Goal: Information Seeking & Learning: Check status

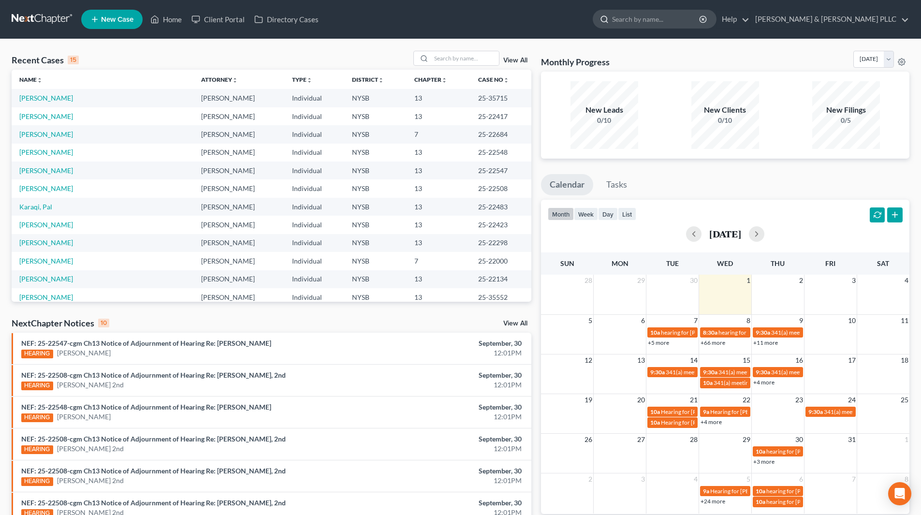
click at [673, 17] on input "search" at bounding box center [656, 19] width 88 height 18
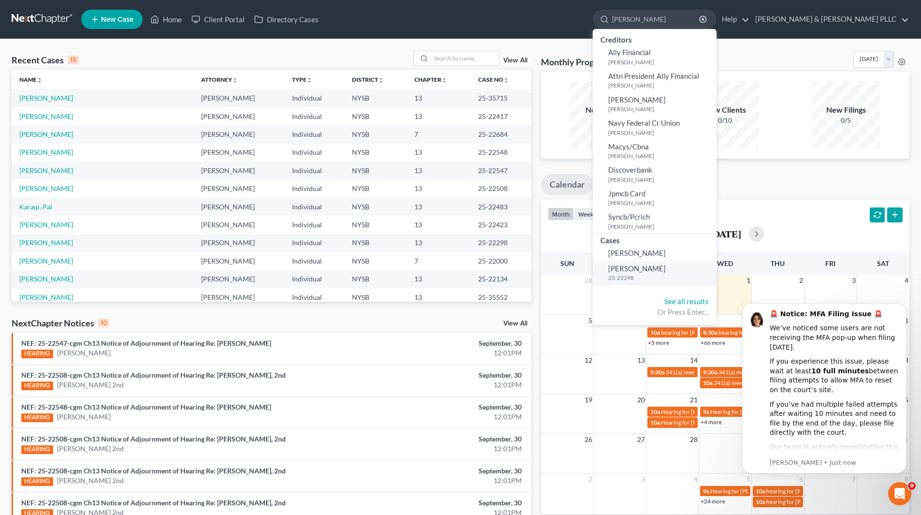
type input "[PERSON_NAME]"
click at [666, 267] on span "[PERSON_NAME]" at bounding box center [637, 268] width 58 height 9
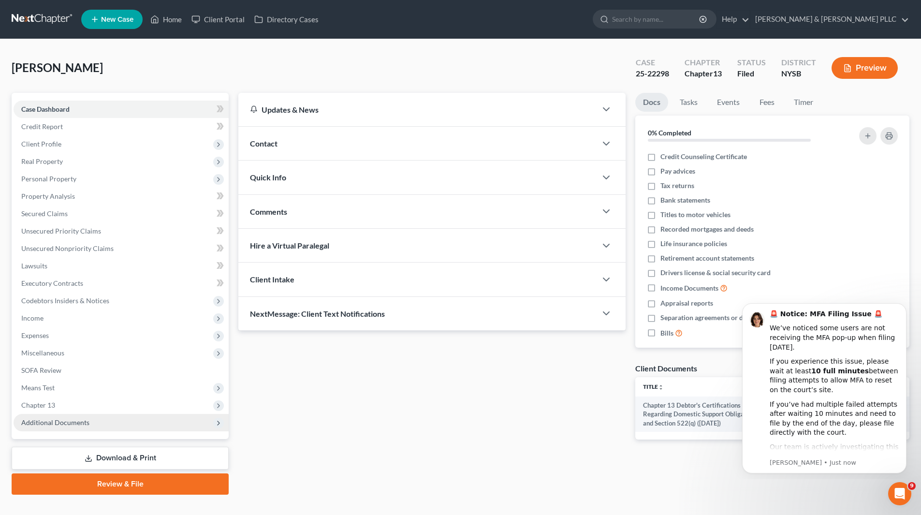
click at [59, 421] on span "Additional Documents" at bounding box center [55, 422] width 68 height 8
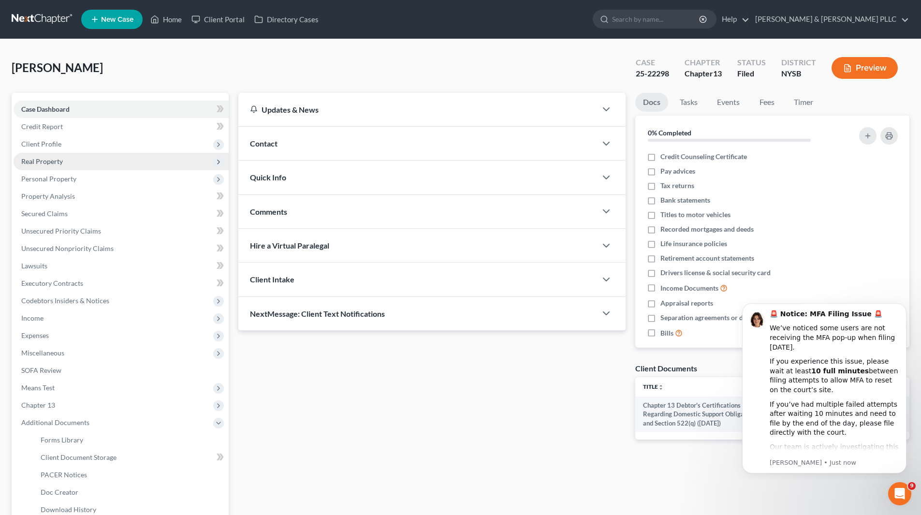
click at [67, 162] on span "Real Property" at bounding box center [121, 161] width 215 height 17
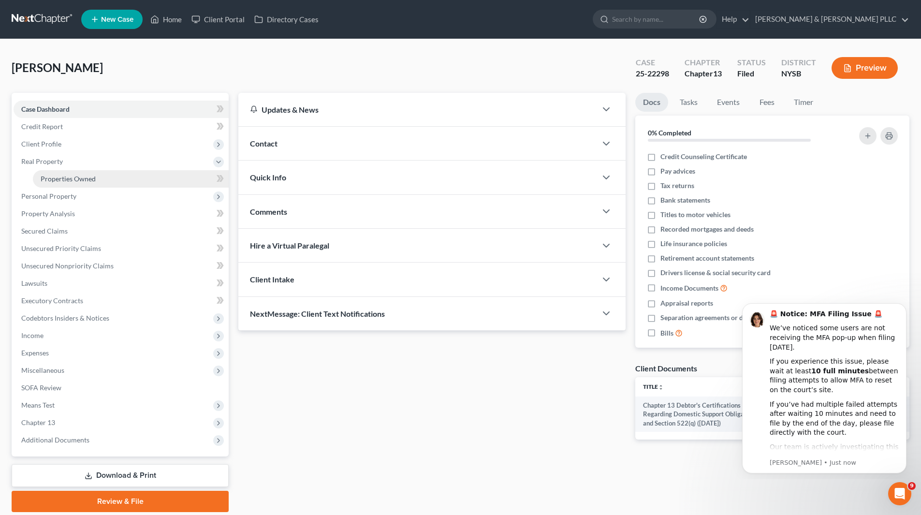
click at [72, 176] on span "Properties Owned" at bounding box center [68, 179] width 55 height 8
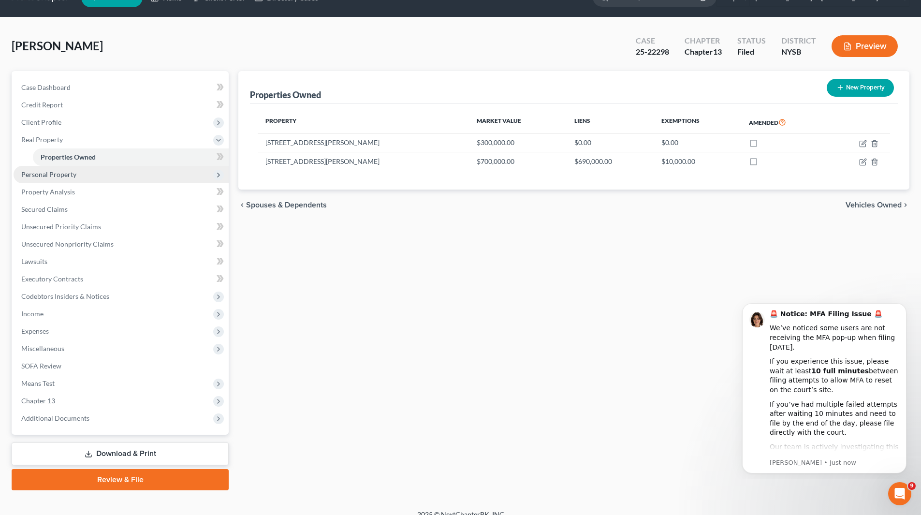
scroll to position [34, 0]
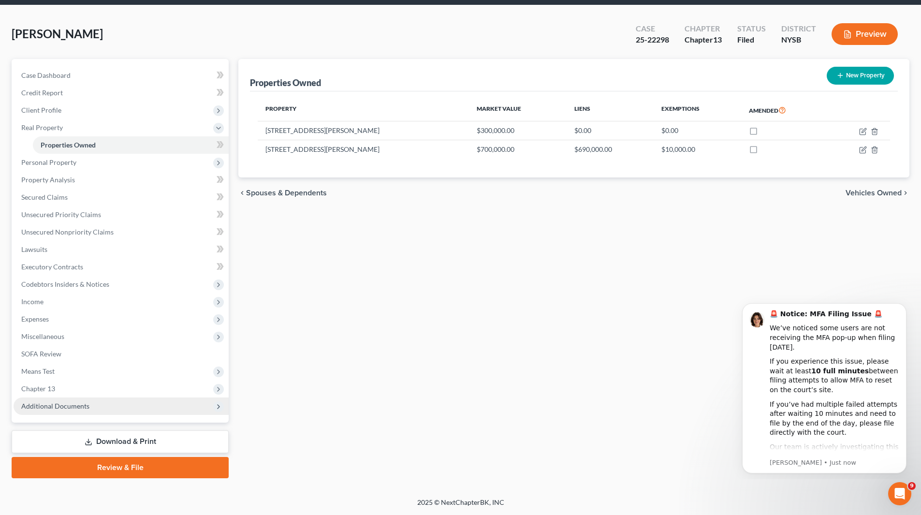
click at [78, 410] on span "Additional Documents" at bounding box center [55, 406] width 68 height 8
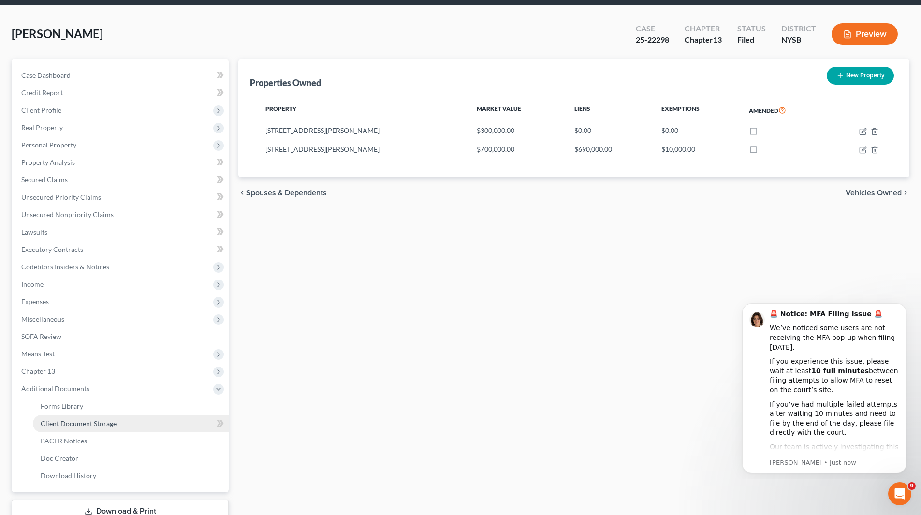
click at [76, 421] on span "Client Document Storage" at bounding box center [79, 423] width 76 height 8
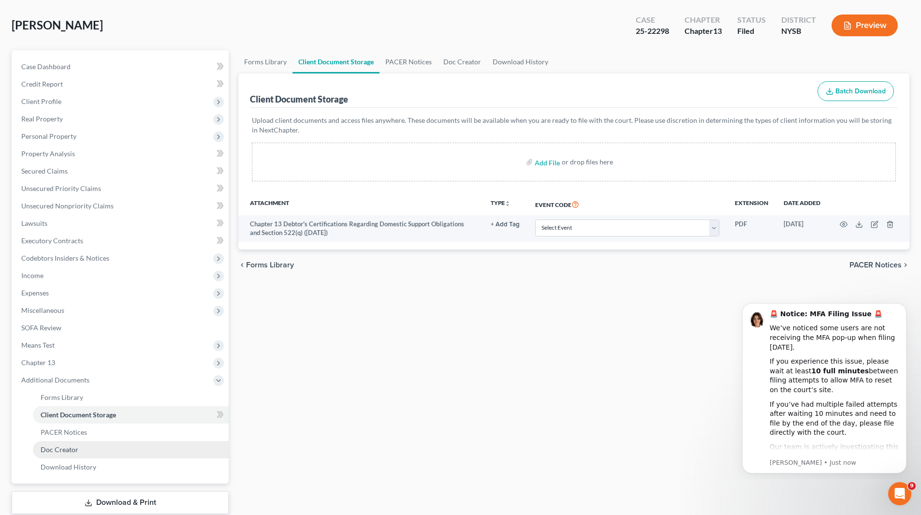
scroll to position [97, 0]
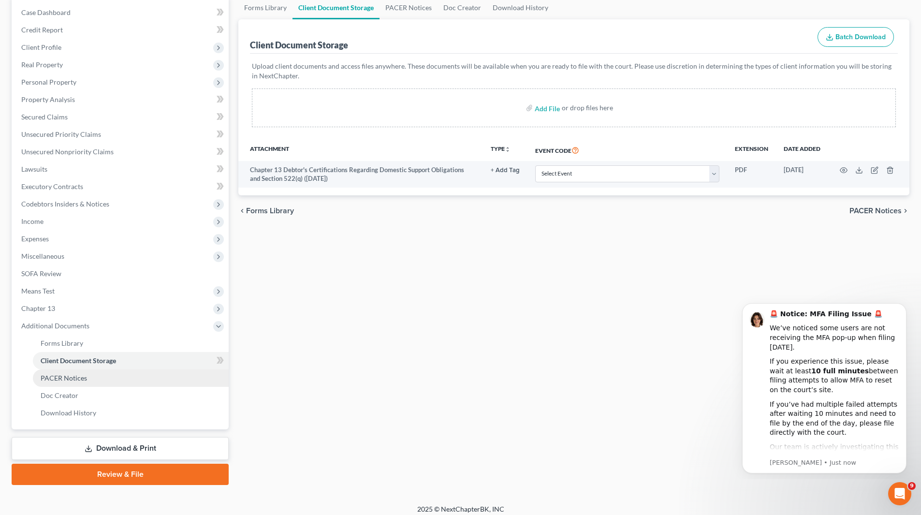
click at [75, 379] on span "PACER Notices" at bounding box center [64, 378] width 46 height 8
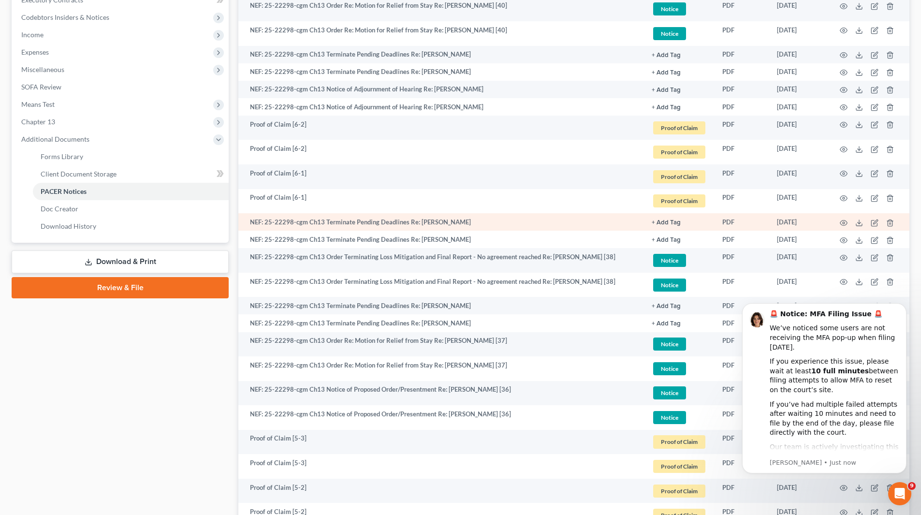
scroll to position [290, 0]
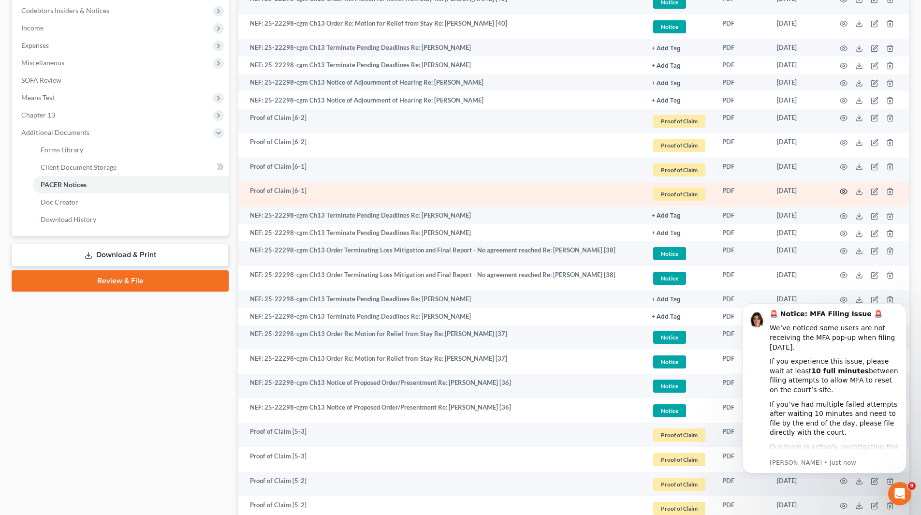
click at [841, 192] on icon "button" at bounding box center [843, 191] width 7 height 5
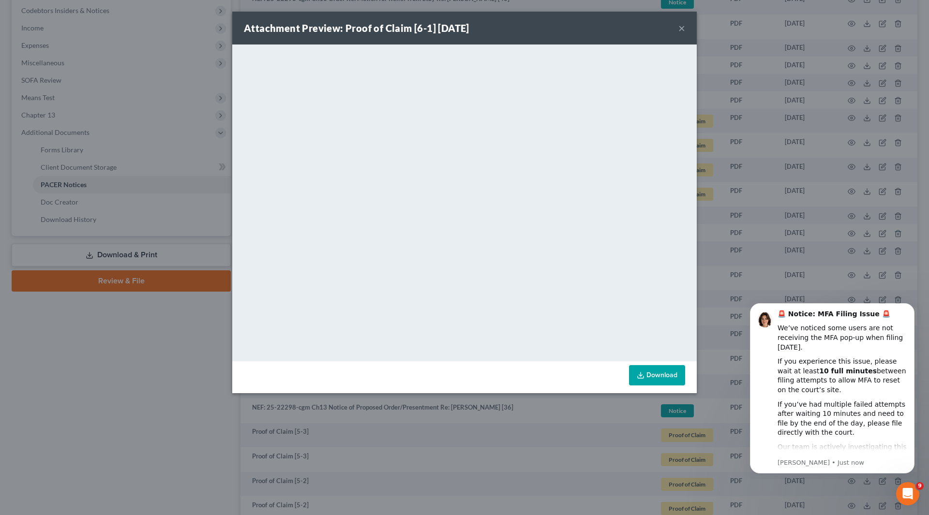
click at [681, 26] on button "×" at bounding box center [681, 28] width 7 height 12
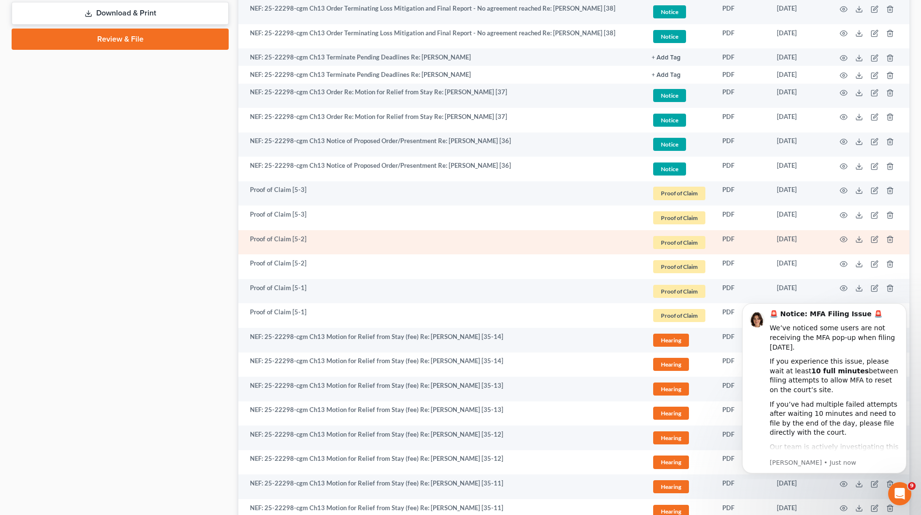
scroll to position [580, 0]
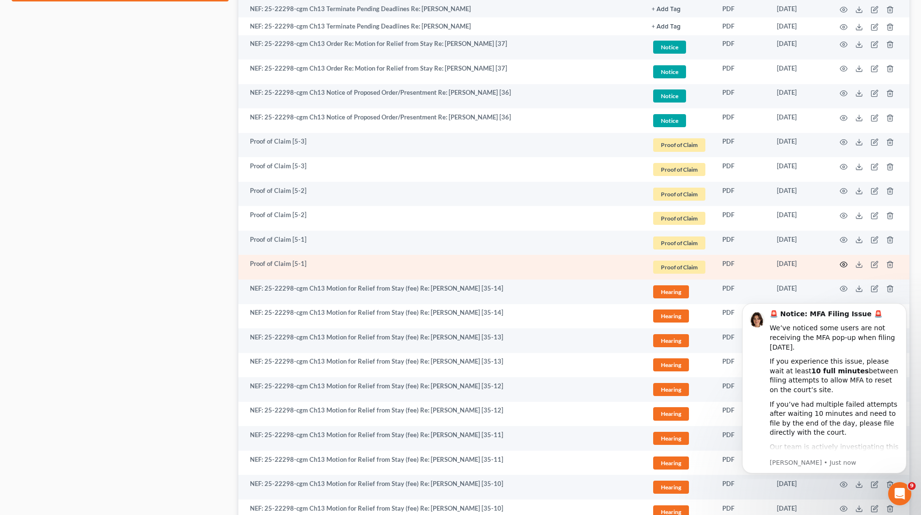
click at [843, 266] on icon "button" at bounding box center [844, 265] width 8 height 8
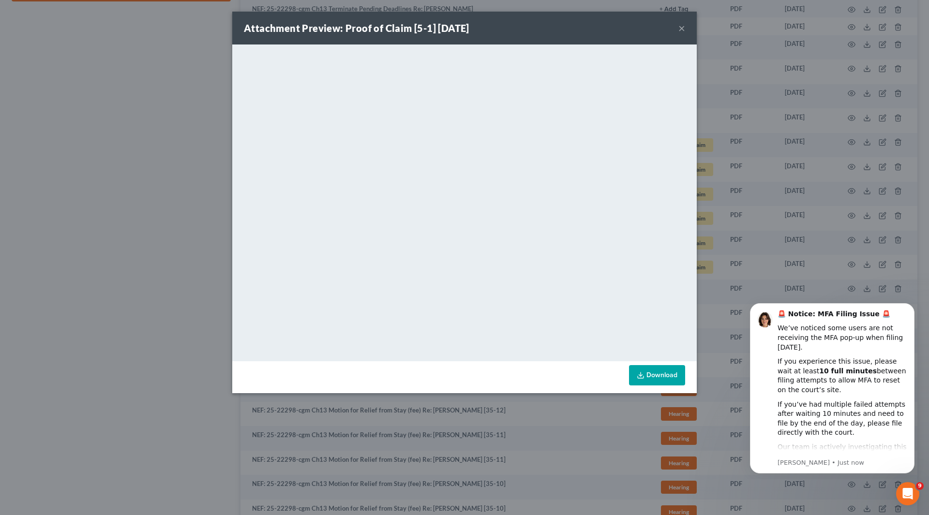
click at [678, 27] on div "Attachment Preview: Proof of Claim [5-1] [DATE] ×" at bounding box center [464, 28] width 464 height 33
click at [679, 27] on button "×" at bounding box center [681, 28] width 7 height 12
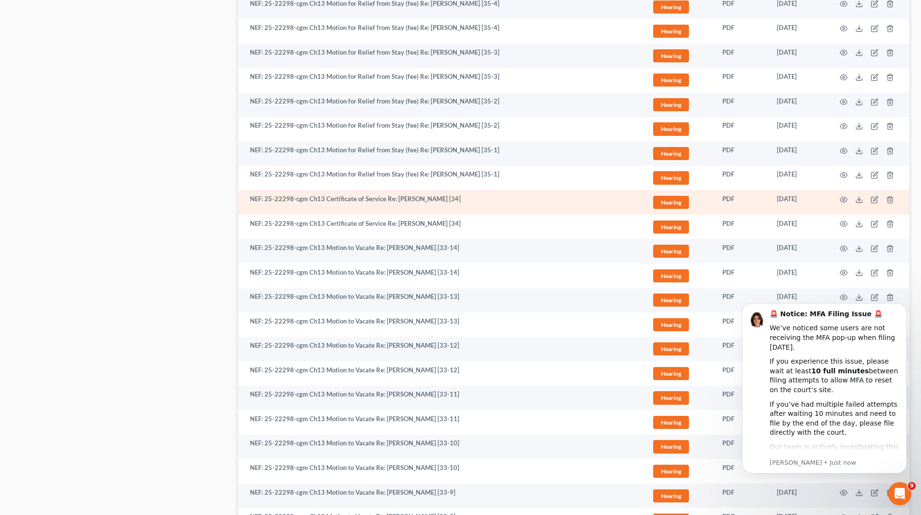
scroll to position [1602, 0]
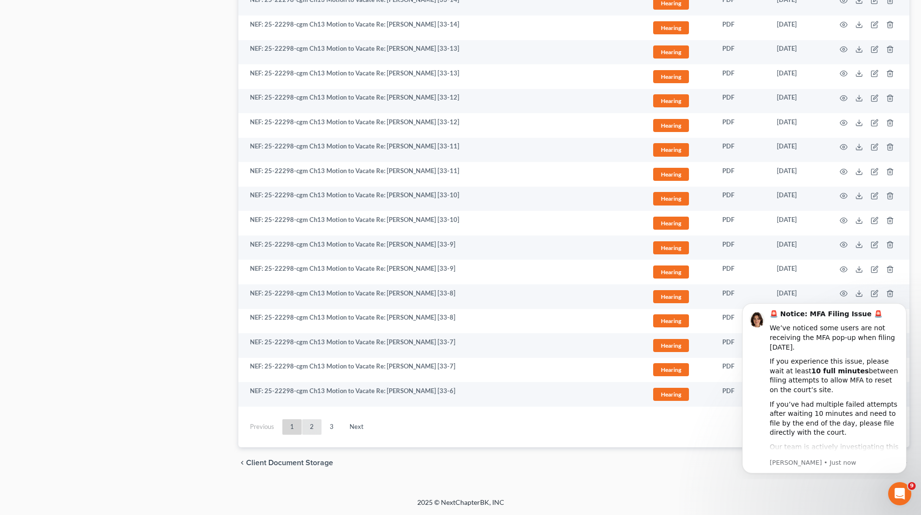
click at [308, 424] on link "2" at bounding box center [311, 426] width 19 height 15
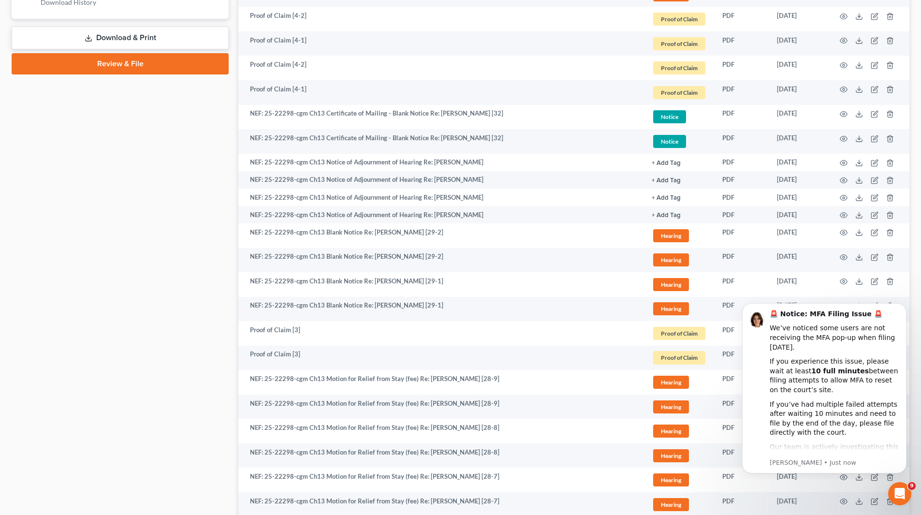
scroll to position [413, 0]
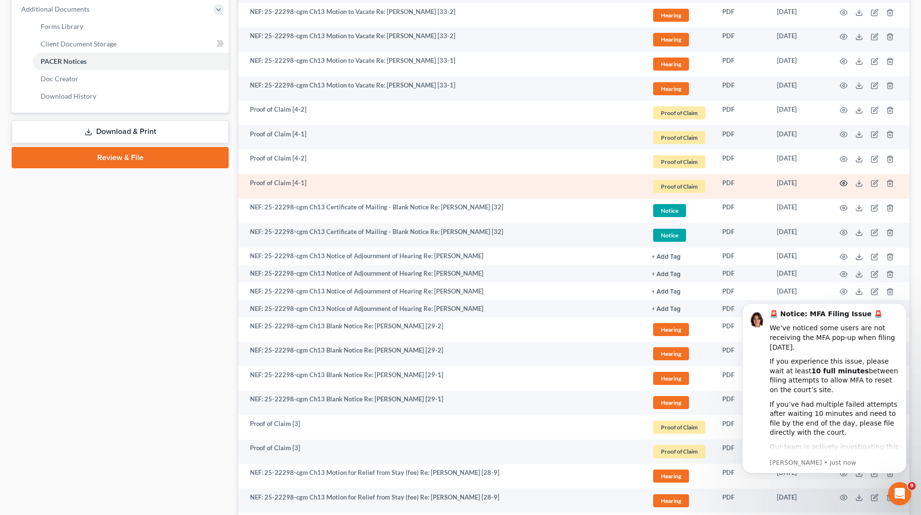
click at [845, 181] on icon "button" at bounding box center [843, 183] width 7 height 5
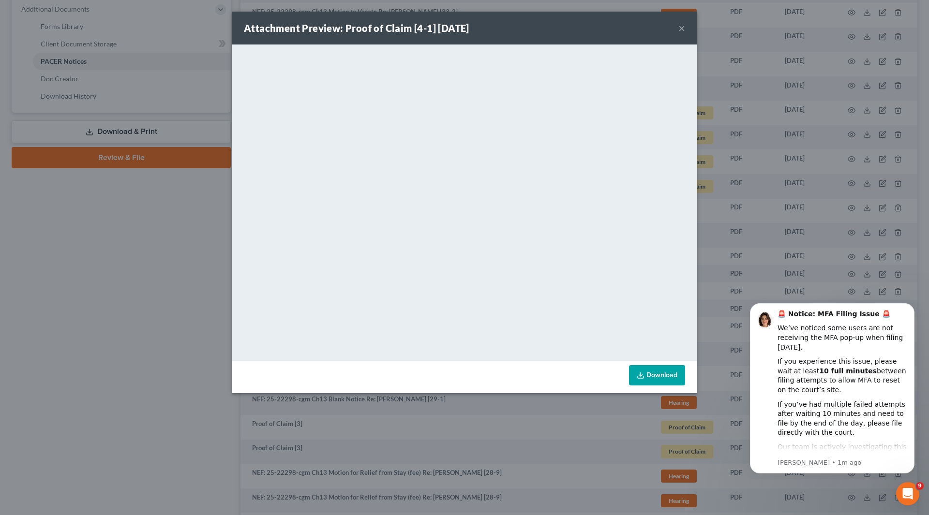
click at [681, 27] on button "×" at bounding box center [681, 28] width 7 height 12
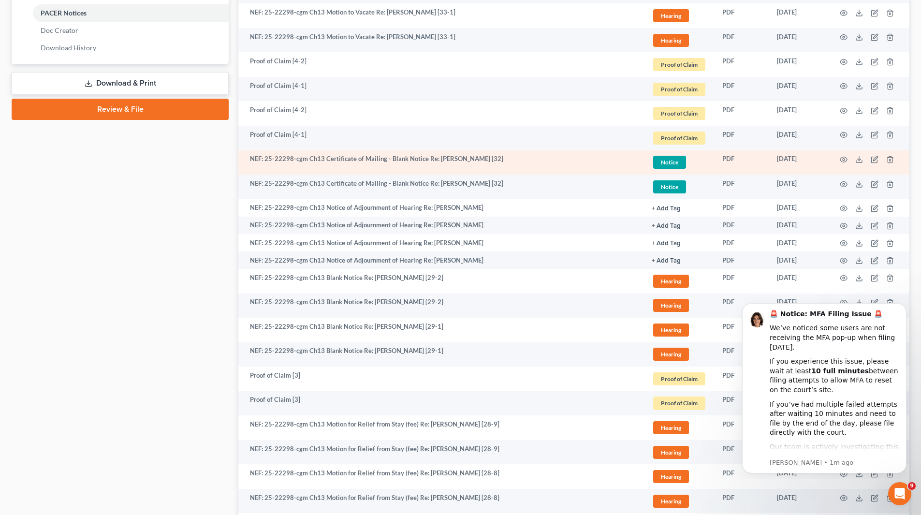
scroll to position [704, 0]
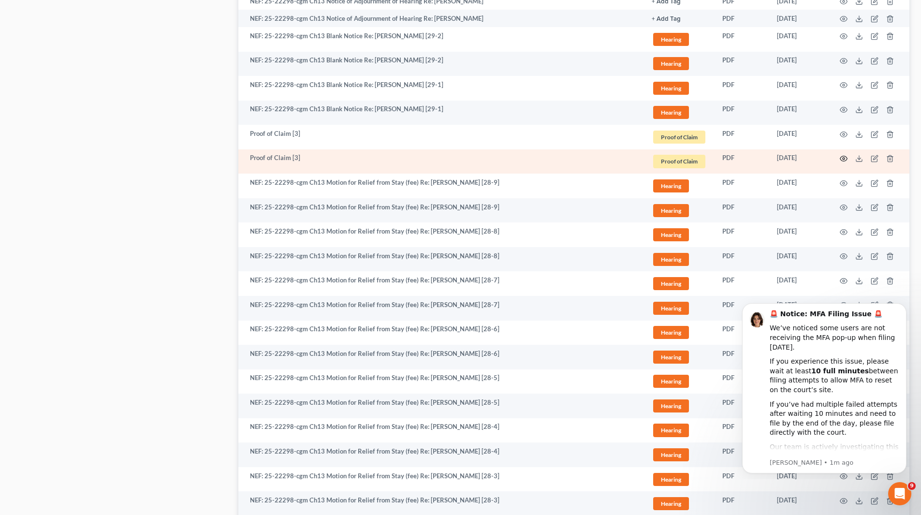
click at [843, 156] on icon "button" at bounding box center [843, 158] width 7 height 5
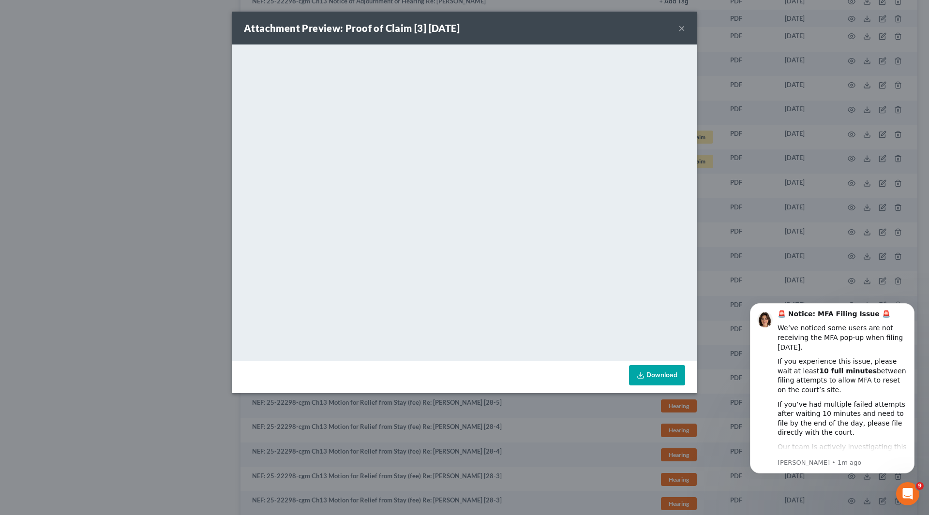
click at [683, 29] on button "×" at bounding box center [681, 28] width 7 height 12
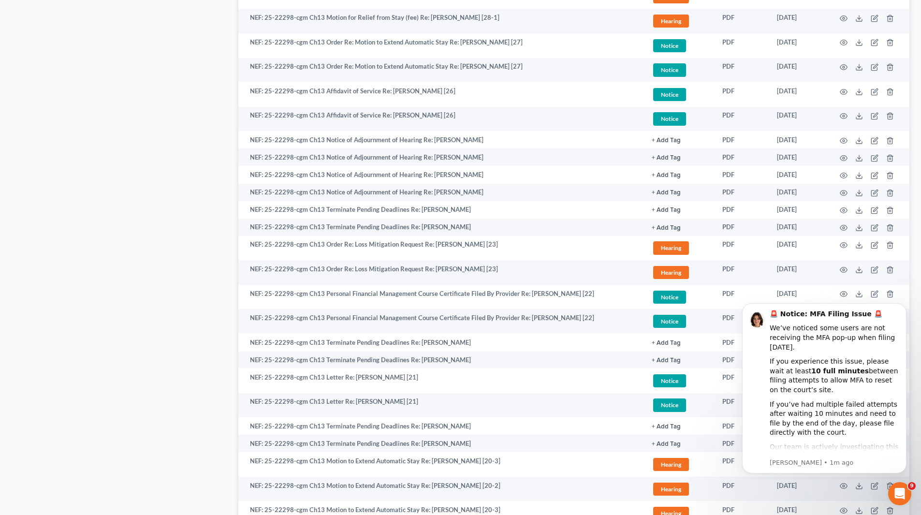
scroll to position [1574, 0]
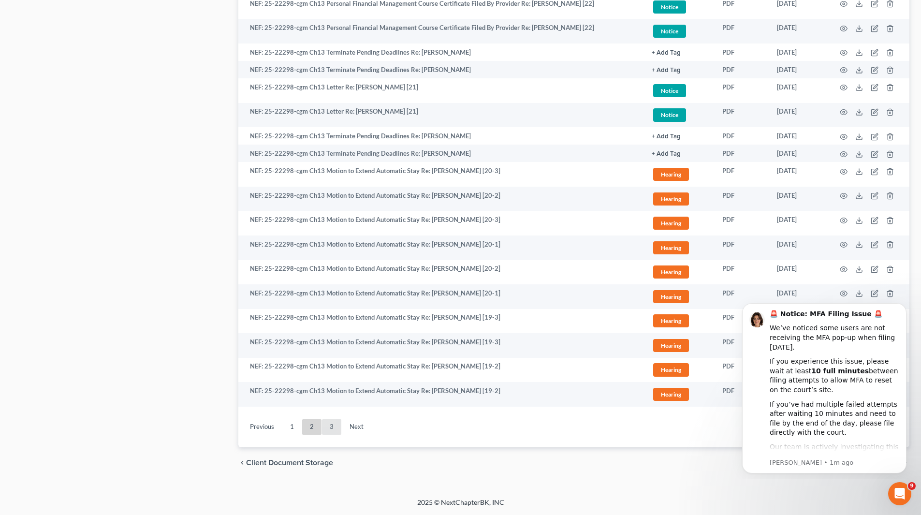
click at [337, 423] on link "3" at bounding box center [331, 426] width 19 height 15
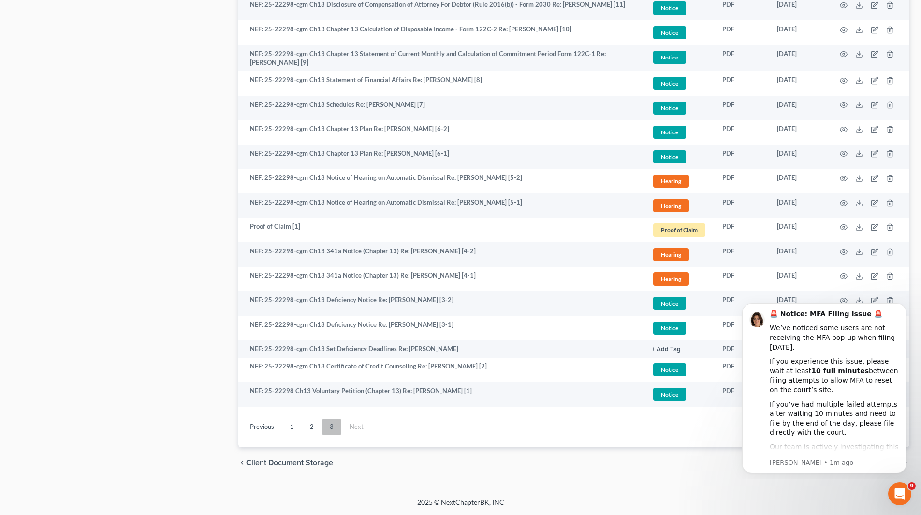
scroll to position [672, 0]
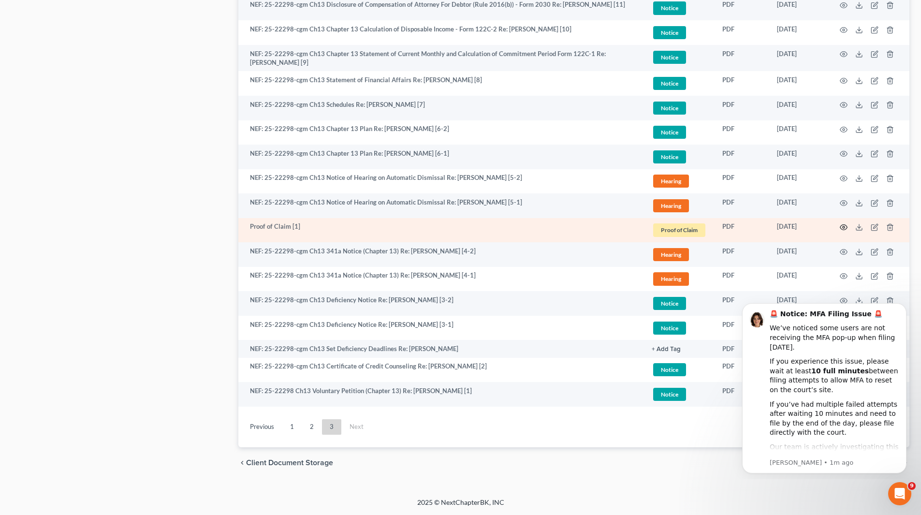
click at [840, 226] on icon "button" at bounding box center [844, 227] width 8 height 8
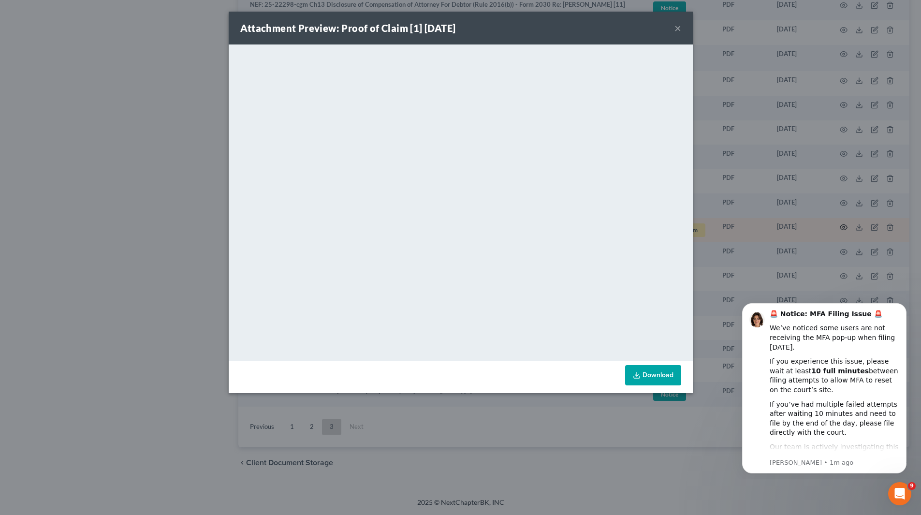
scroll to position [670, 0]
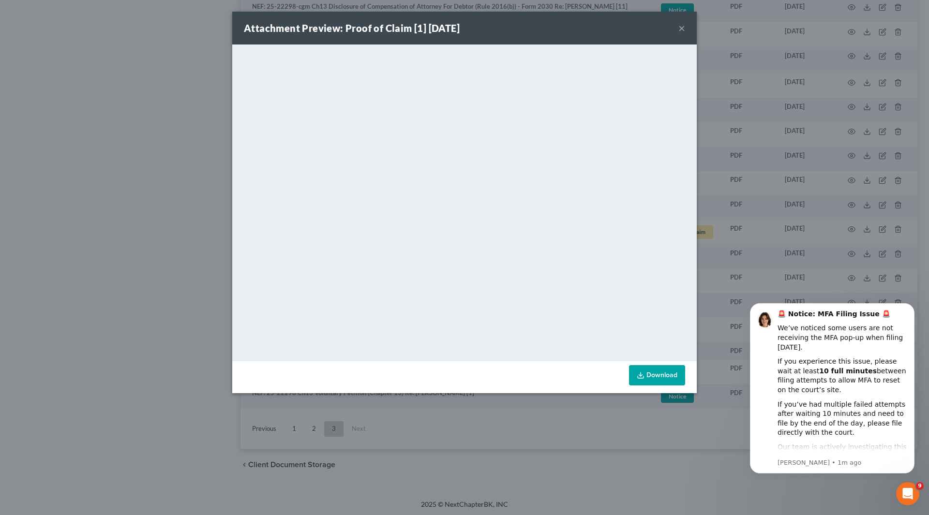
click at [681, 27] on button "×" at bounding box center [681, 28] width 7 height 12
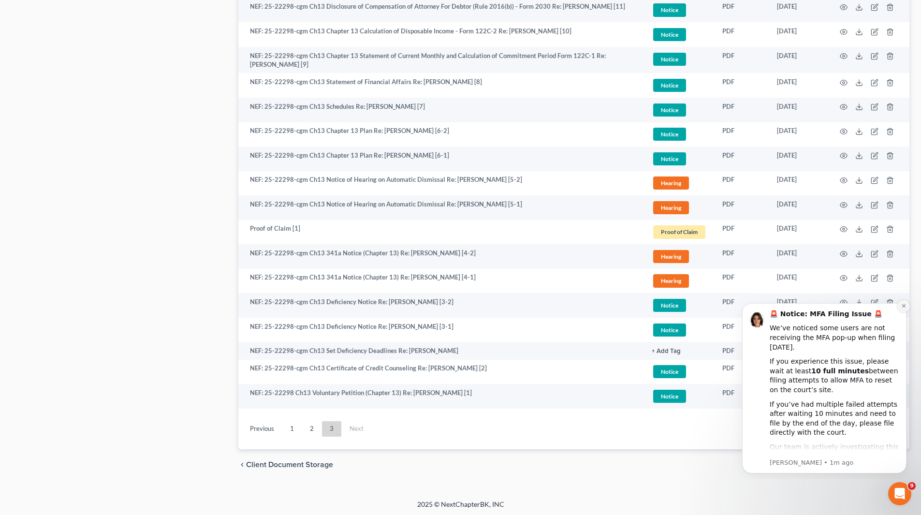
click at [901, 302] on button "Dismiss notification" at bounding box center [904, 306] width 13 height 13
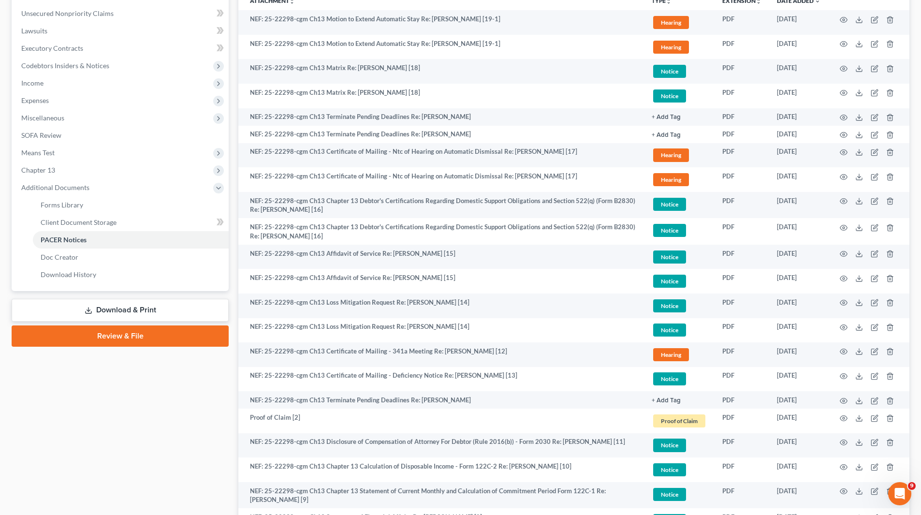
scroll to position [0, 0]
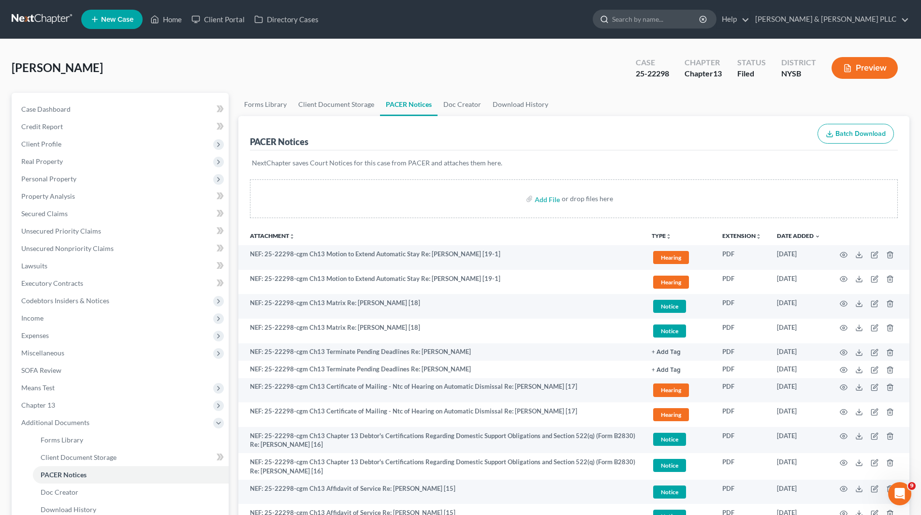
click at [691, 17] on input "search" at bounding box center [656, 19] width 88 height 18
